Goal: Book appointment/travel/reservation

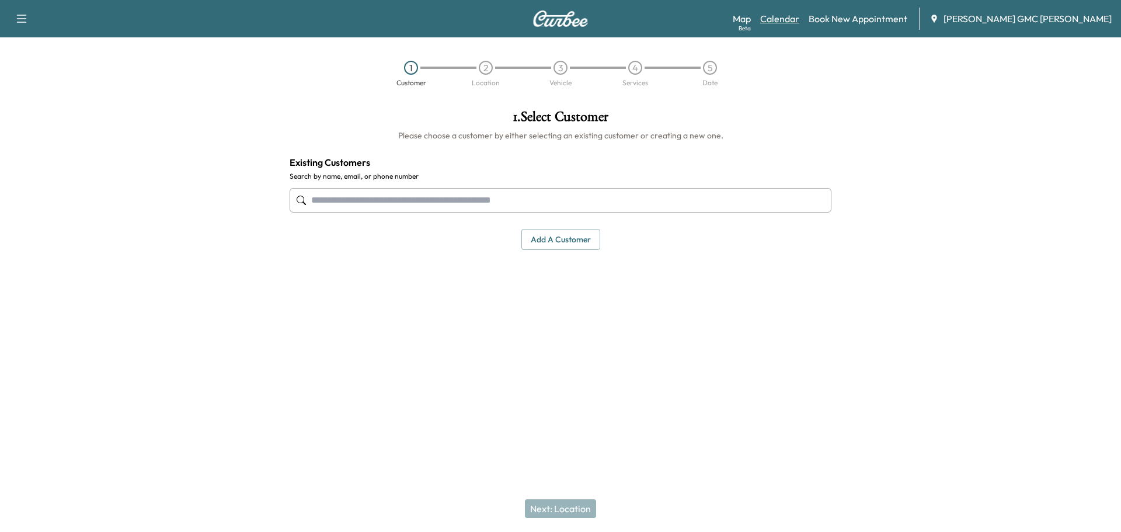
click at [799, 14] on link "Calendar" at bounding box center [779, 19] width 39 height 14
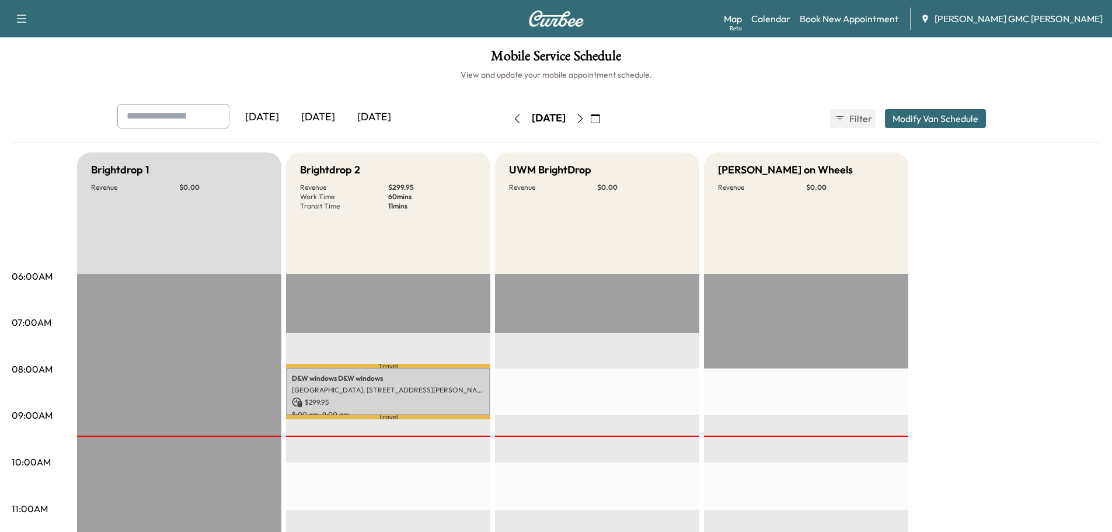
scroll to position [58, 0]
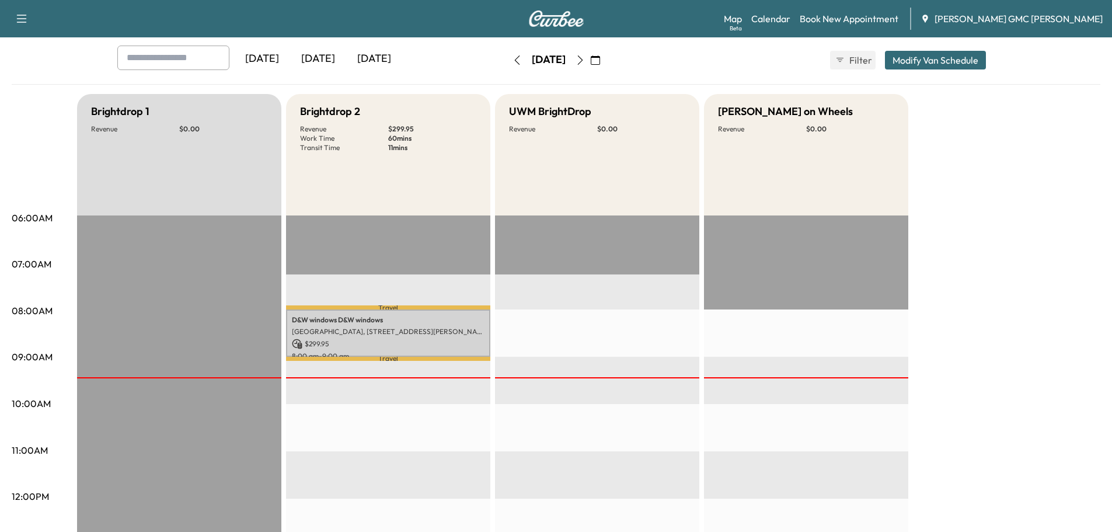
click at [585, 55] on icon "button" at bounding box center [580, 59] width 9 height 9
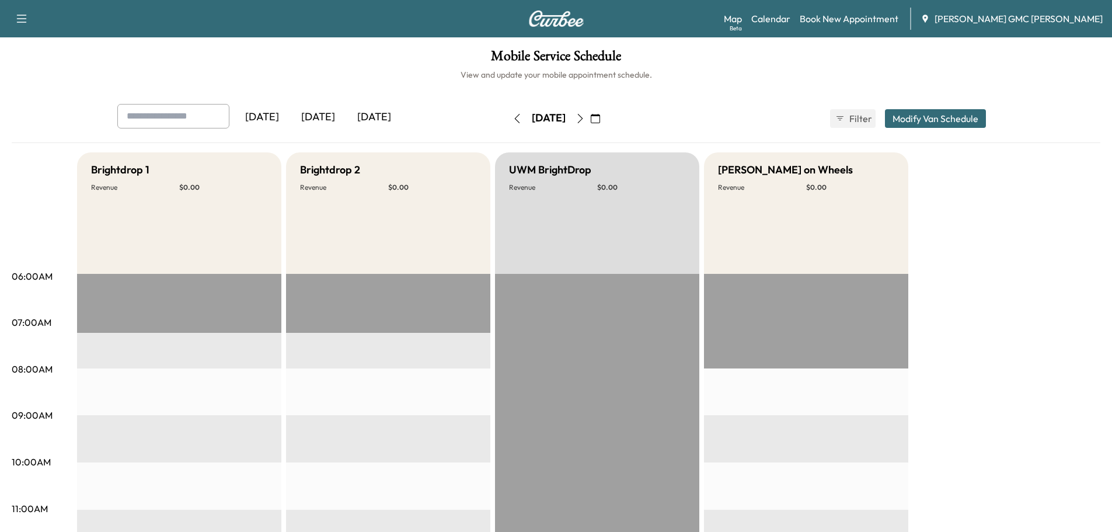
click at [585, 117] on icon "button" at bounding box center [580, 118] width 9 height 9
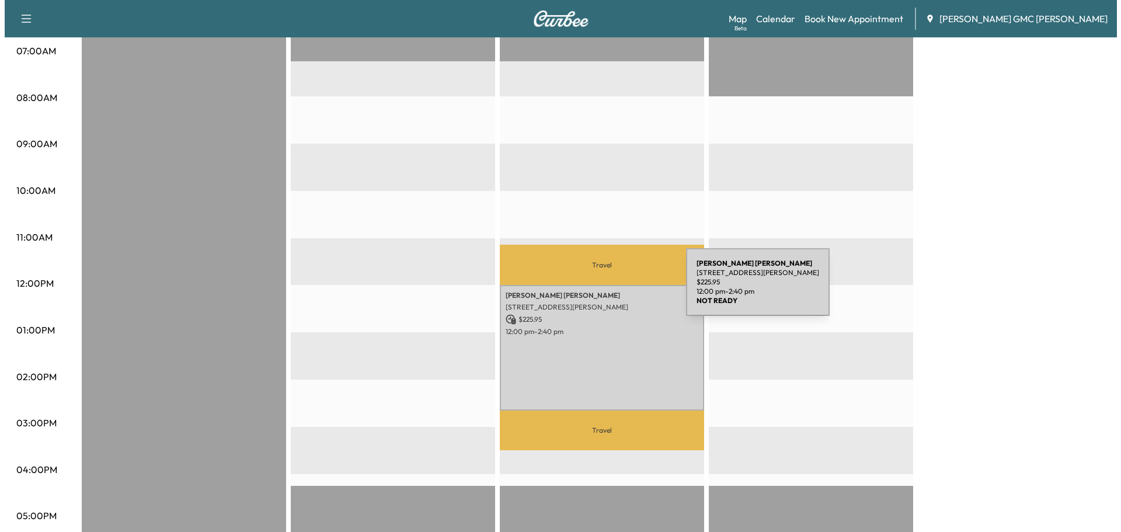
scroll to position [292, 0]
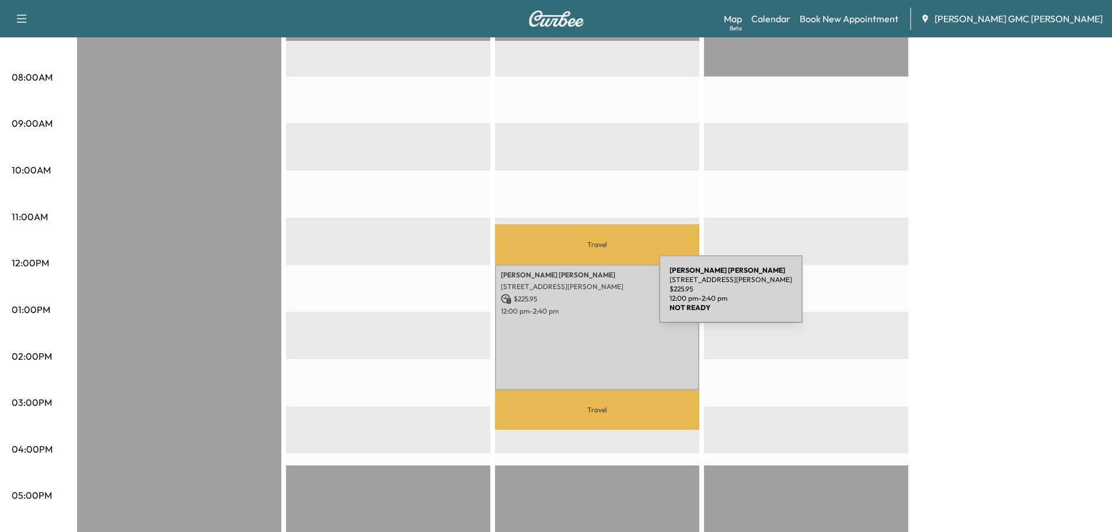
click at [571, 296] on p "$ 225.95" at bounding box center [597, 299] width 193 height 11
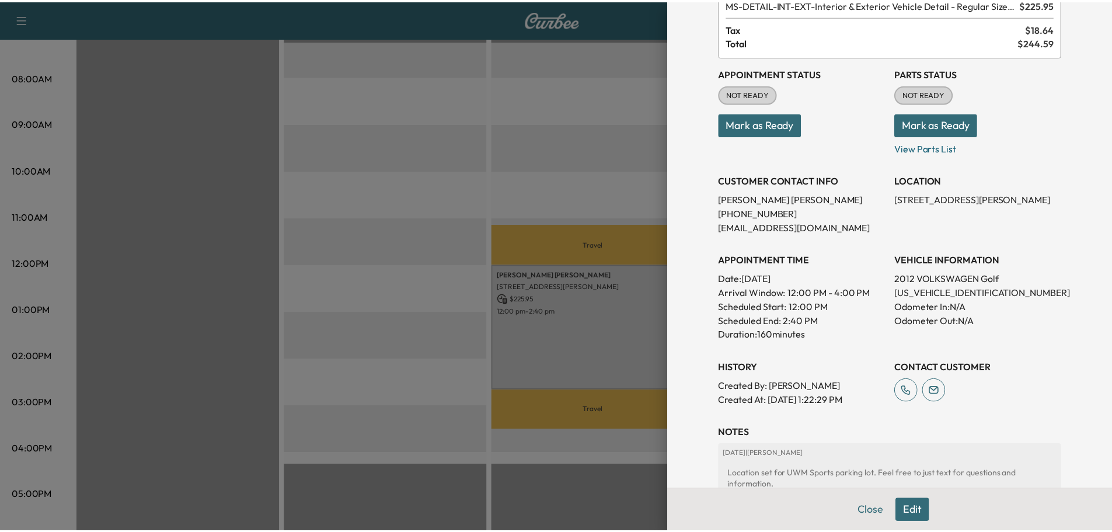
scroll to position [0, 0]
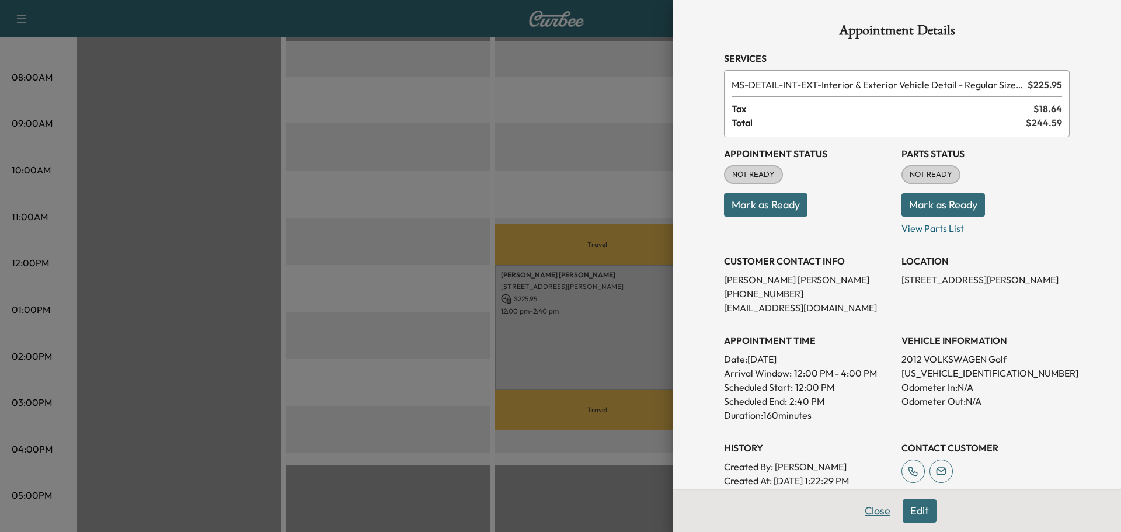
click at [871, 508] on button "Close" at bounding box center [877, 510] width 41 height 23
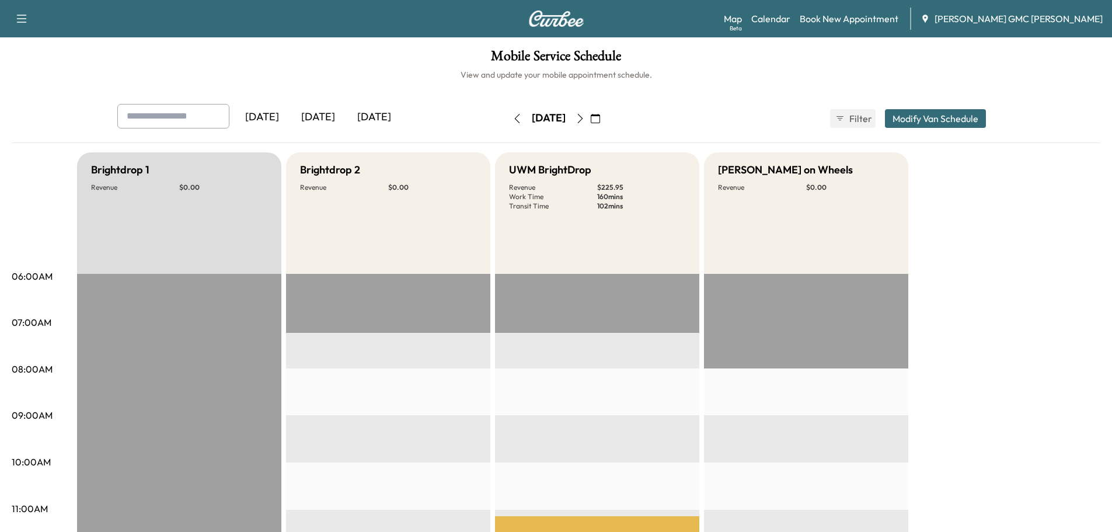
click at [513, 121] on icon "button" at bounding box center [517, 118] width 9 height 9
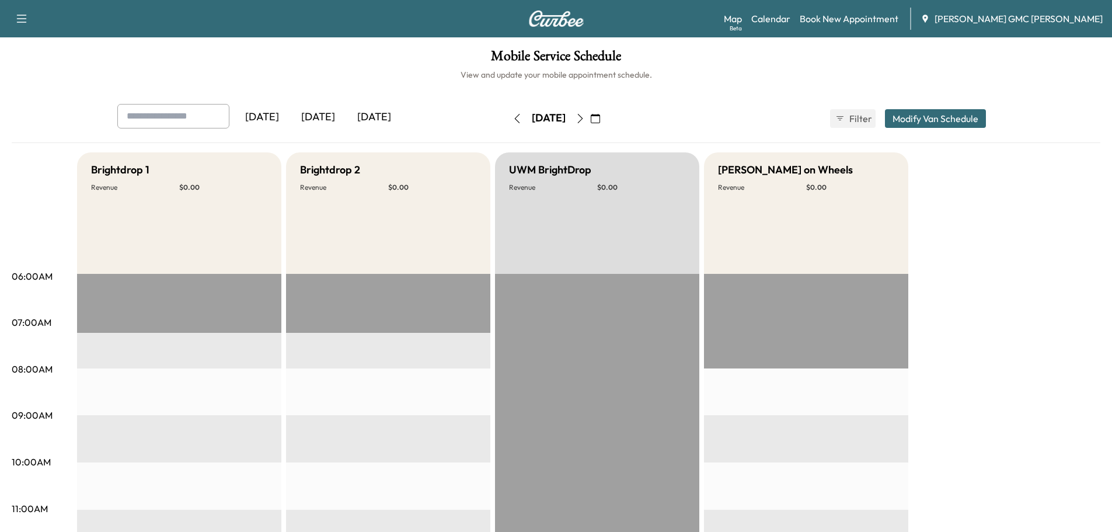
click at [507, 121] on button "button" at bounding box center [517, 118] width 20 height 19
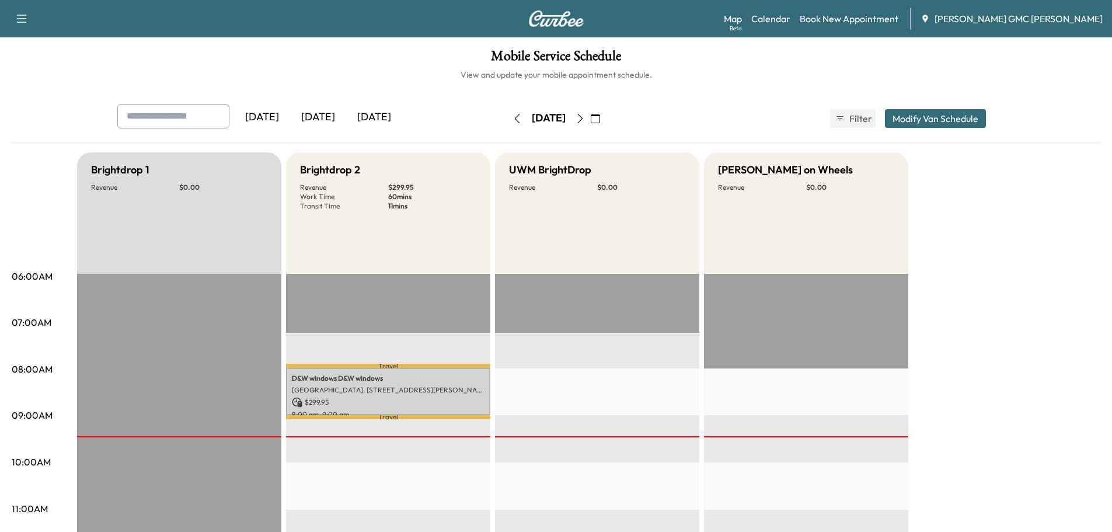
click at [585, 118] on icon "button" at bounding box center [580, 118] width 9 height 9
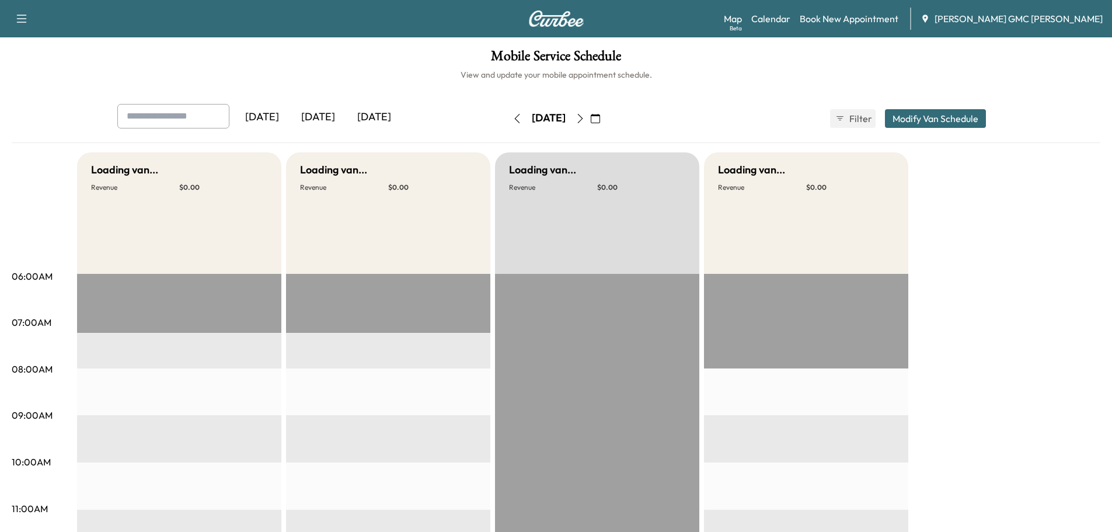
click at [583, 118] on icon "button" at bounding box center [579, 118] width 5 height 9
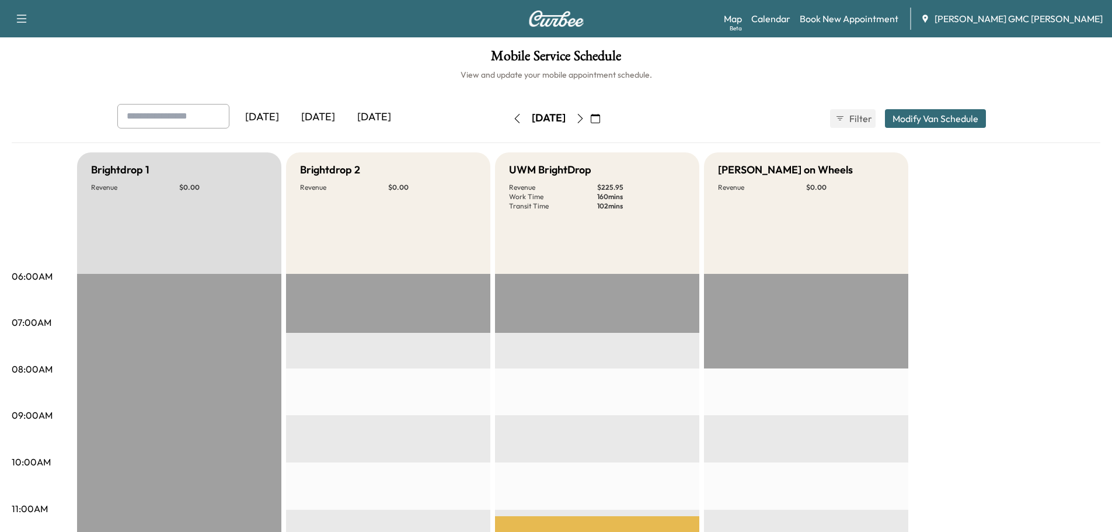
click at [605, 118] on button "button" at bounding box center [595, 118] width 20 height 19
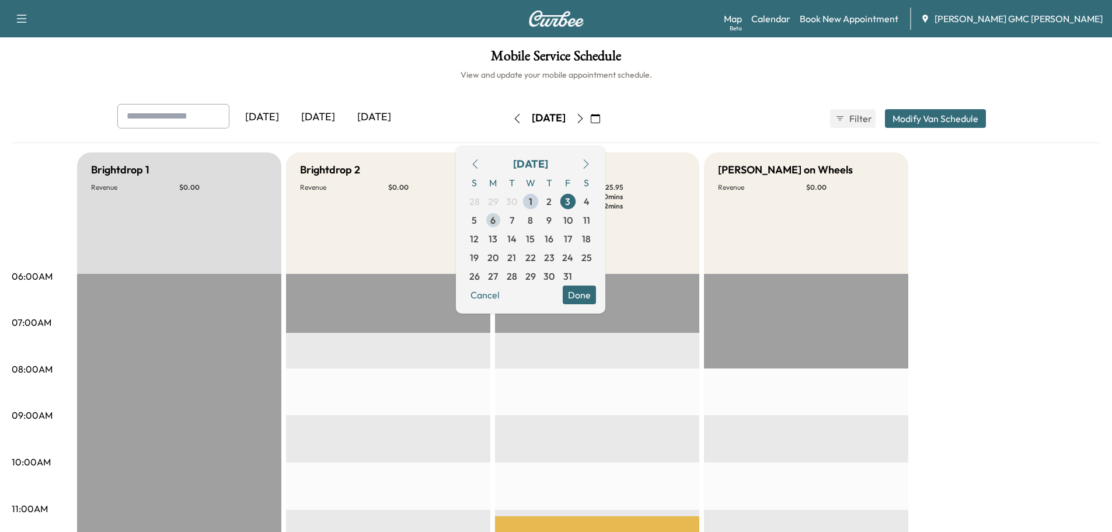
click at [496, 218] on span "6" at bounding box center [492, 220] width 5 height 14
click at [393, 102] on div "Mobile Service Schedule View and update your mobile appointment schedule. [DATE…" at bounding box center [556, 538] width 1112 height 1002
click at [596, 298] on button "Done" at bounding box center [579, 294] width 33 height 19
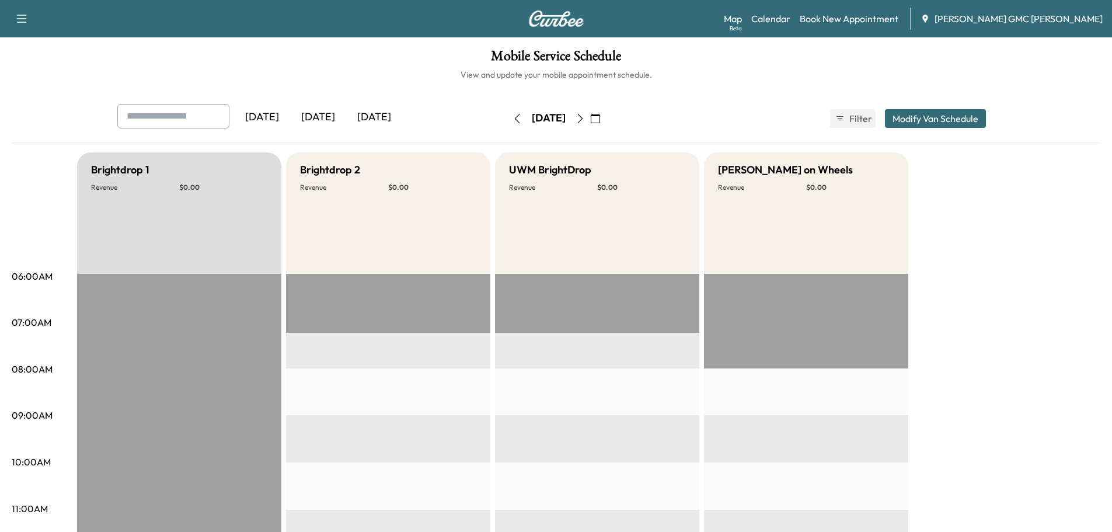
click at [585, 121] on icon "button" at bounding box center [580, 118] width 9 height 9
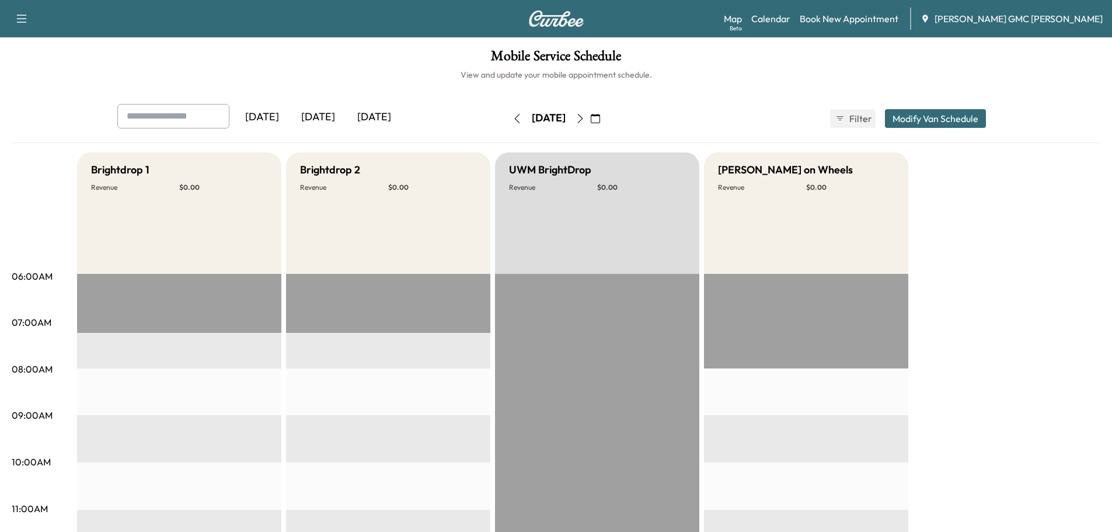
click at [585, 123] on icon "button" at bounding box center [580, 118] width 9 height 9
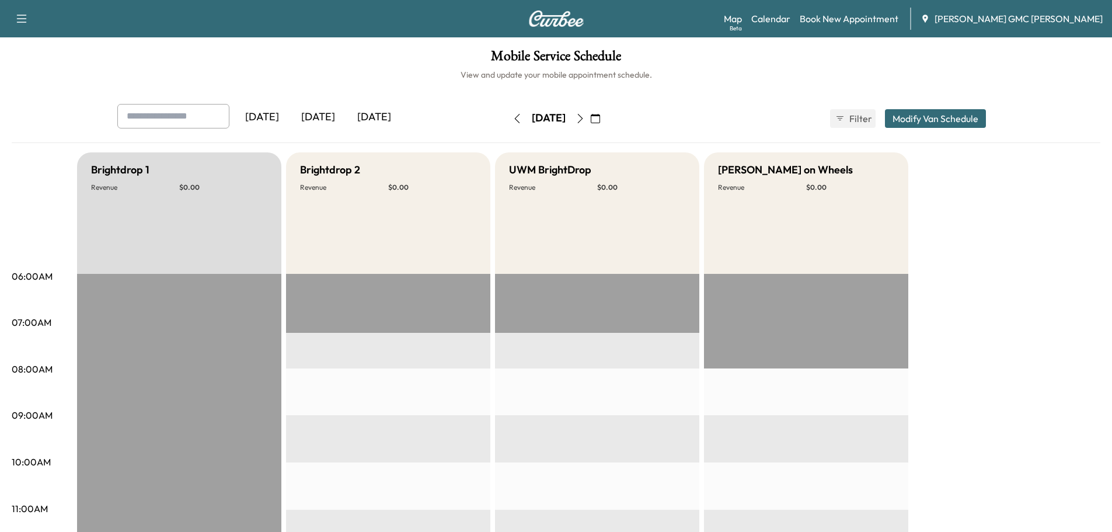
click at [585, 118] on icon "button" at bounding box center [580, 118] width 9 height 9
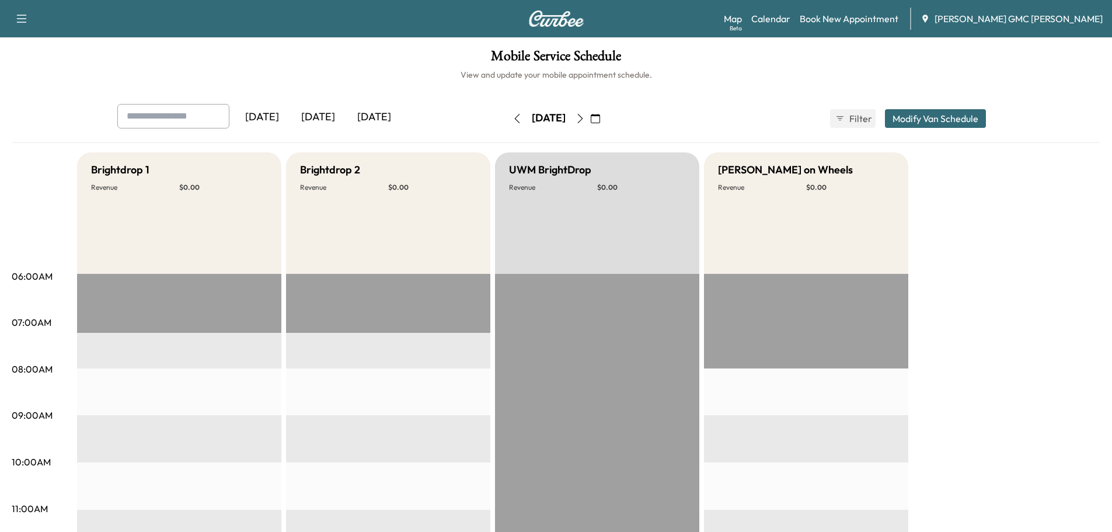
click at [590, 123] on button "button" at bounding box center [580, 118] width 20 height 19
